Goal: Transaction & Acquisition: Download file/media

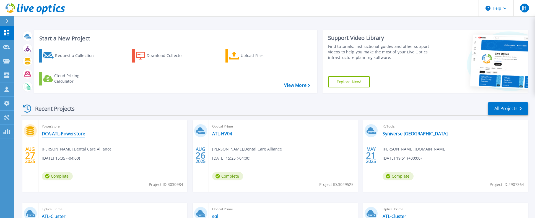
click at [69, 134] on link "DCA-ATL-Powerstore" at bounding box center [63, 134] width 43 height 6
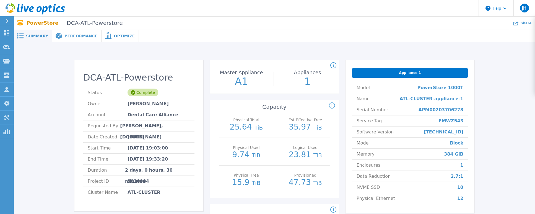
click at [84, 24] on span "DCA-ATL-Powerstore" at bounding box center [93, 23] width 60 height 6
click at [28, 37] on span "Summary" at bounding box center [37, 36] width 22 height 4
click at [7, 32] on icon at bounding box center [6, 32] width 7 height 5
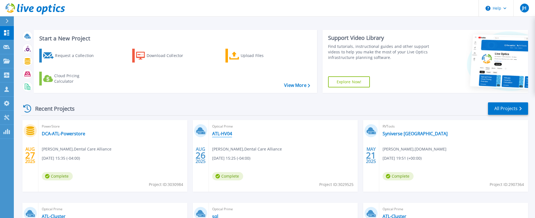
click at [227, 132] on link "ATL-HV04" at bounding box center [222, 134] width 20 height 6
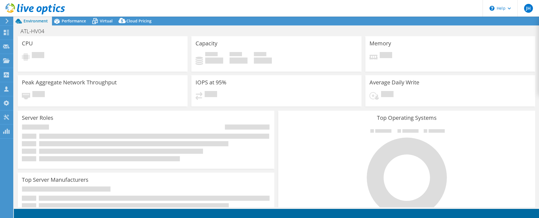
select select "USD"
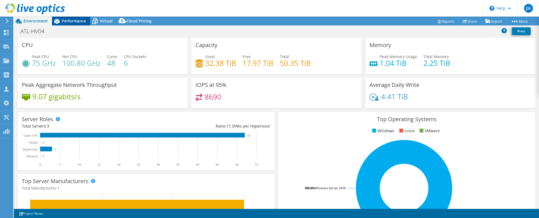
click at [72, 25] on div "Performance" at bounding box center [71, 21] width 38 height 9
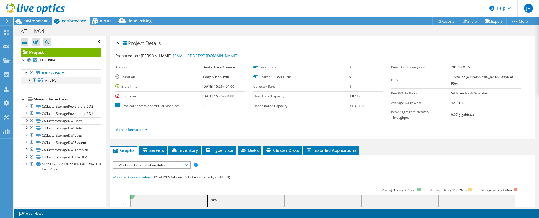
click at [27, 82] on div at bounding box center [29, 80] width 6 height 6
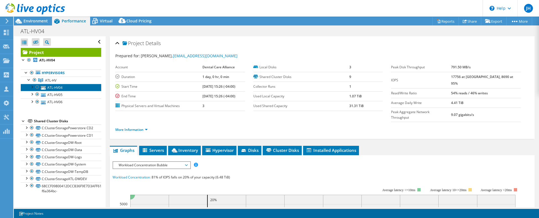
click at [51, 84] on link "ATL-HV04" at bounding box center [61, 87] width 81 height 7
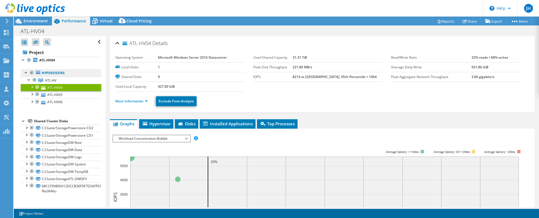
click at [61, 69] on link "Hypervisors" at bounding box center [61, 72] width 81 height 7
click at [58, 71] on link "Hypervisors" at bounding box center [61, 72] width 81 height 7
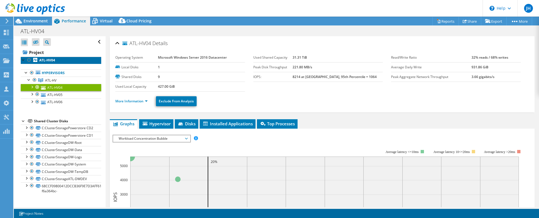
click at [46, 61] on b "ATL-HV04" at bounding box center [47, 60] width 16 height 5
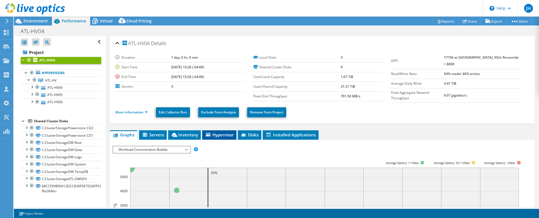
click at [221, 132] on span "Hypervisor" at bounding box center [219, 135] width 29 height 6
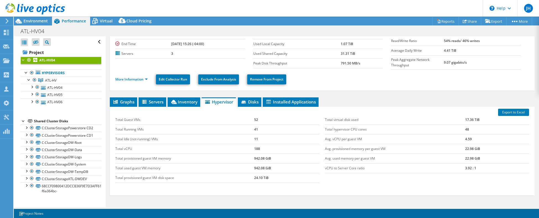
scroll to position [37, 0]
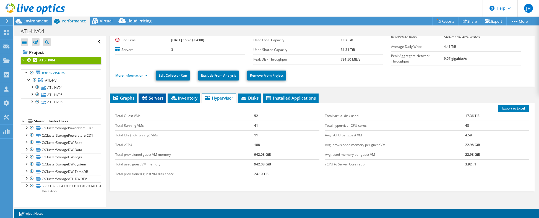
click at [146, 94] on li "Servers" at bounding box center [153, 98] width 28 height 9
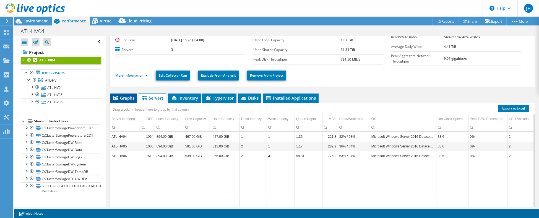
click at [126, 96] on span "Graphs" at bounding box center [124, 98] width 22 height 6
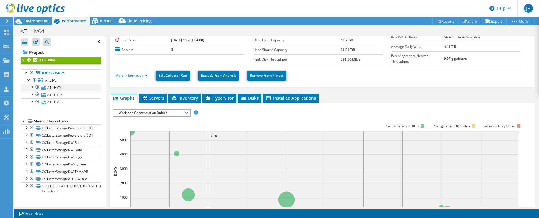
click at [30, 87] on div at bounding box center [32, 87] width 6 height 6
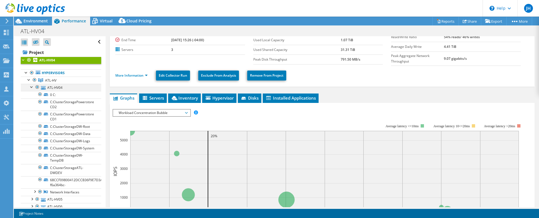
click at [30, 87] on div at bounding box center [32, 87] width 6 height 6
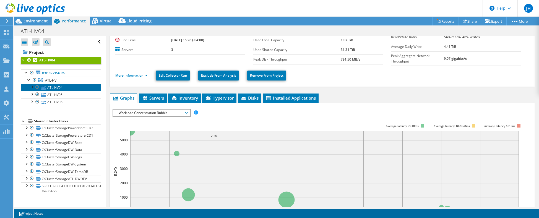
click at [62, 85] on link "ATL-HV04" at bounding box center [61, 87] width 81 height 7
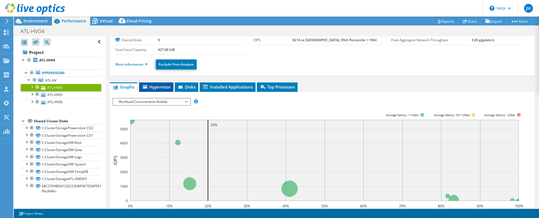
scroll to position [0, 0]
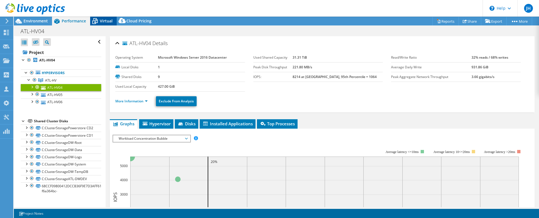
click at [108, 21] on span "Virtual" at bounding box center [106, 20] width 13 height 5
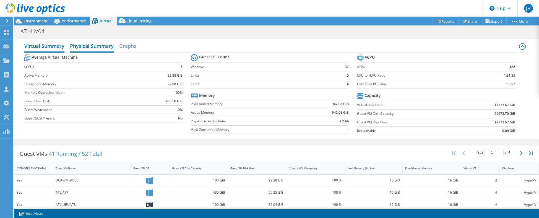
click at [90, 45] on h2 "Physical Summary" at bounding box center [92, 46] width 44 height 12
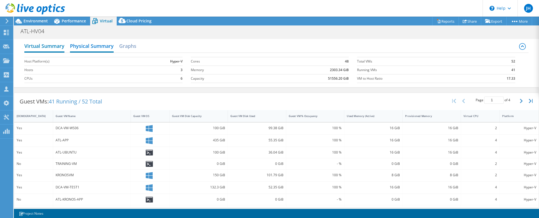
click at [46, 46] on h2 "Virtual Summary" at bounding box center [44, 46] width 40 height 12
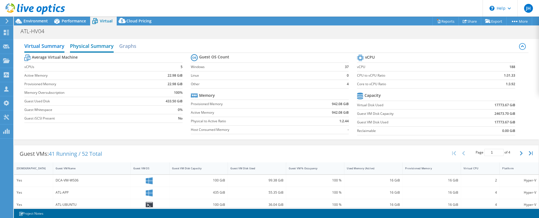
click at [101, 48] on h2 "Physical Summary" at bounding box center [92, 46] width 44 height 12
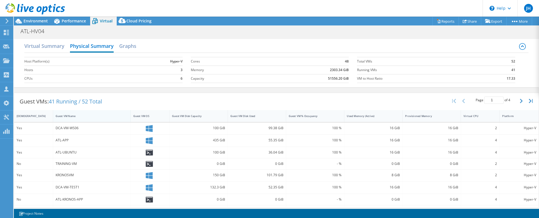
click at [73, 121] on div "Guest VM Name" at bounding box center [92, 116] width 78 height 12
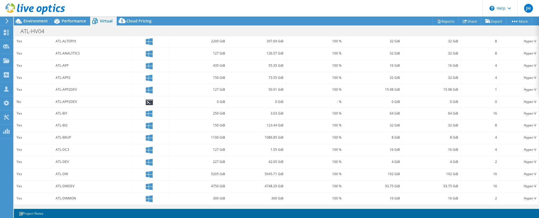
scroll to position [100, 0]
click at [328, 174] on div "100 %" at bounding box center [315, 173] width 53 height 6
click at [485, 30] on link "vSAN ReadyNode Sizer" at bounding box center [481, 31] width 53 height 12
click at [440, 21] on link "Reports" at bounding box center [445, 21] width 27 height 9
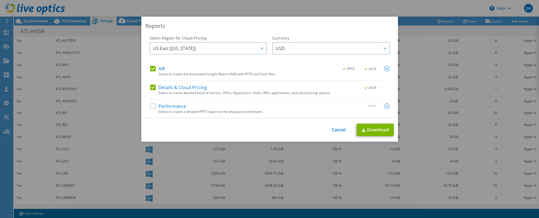
click at [164, 110] on div "Select to create a detailed PPTX report on the physical environment." at bounding box center [274, 112] width 231 height 4
click at [155, 101] on div "AIR .PPTX .XLSX Select to create the Automated Insight Report (AIR) with PPTX a…" at bounding box center [270, 92] width 240 height 52
click at [154, 103] on label "Performance" at bounding box center [168, 106] width 36 height 6
click at [0, 0] on input "Performance" at bounding box center [0, 0] width 0 height 0
click at [373, 130] on link "Download" at bounding box center [375, 130] width 37 height 12
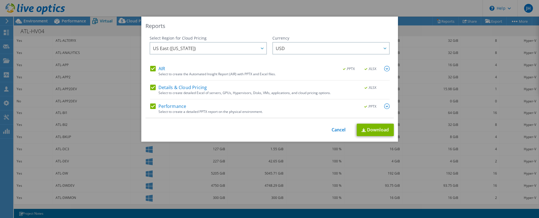
click at [311, 24] on div "Reports" at bounding box center [270, 26] width 248 height 8
click at [331, 121] on div "Reports Select Region for Cloud Pricing Asia Pacific (Hong Kong) Asia Pacific (…" at bounding box center [269, 79] width 257 height 125
click at [332, 133] on div "This process may take a while, please wait... Cancel Download" at bounding box center [270, 130] width 248 height 12
drag, startPoint x: 332, startPoint y: 133, endPoint x: 324, endPoint y: 130, distance: 8.4
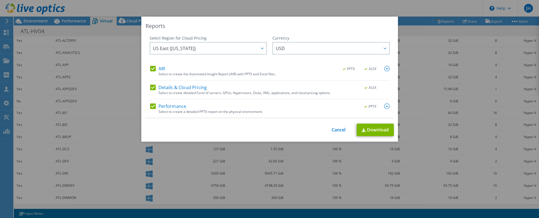
click at [324, 130] on div "This process may take a while, please wait... Cancel Download" at bounding box center [270, 130] width 248 height 12
click at [333, 131] on link "Cancel" at bounding box center [339, 129] width 14 height 5
